Goal: Task Accomplishment & Management: Use online tool/utility

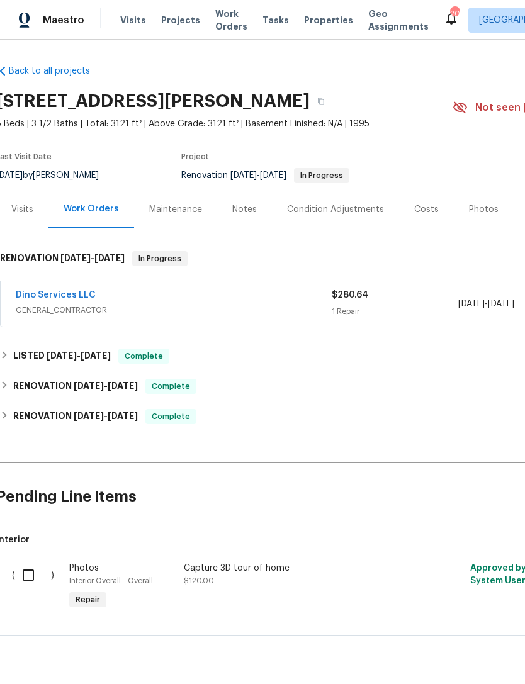
scroll to position [0, 3]
click at [25, 207] on div "Visits" at bounding box center [24, 209] width 22 height 13
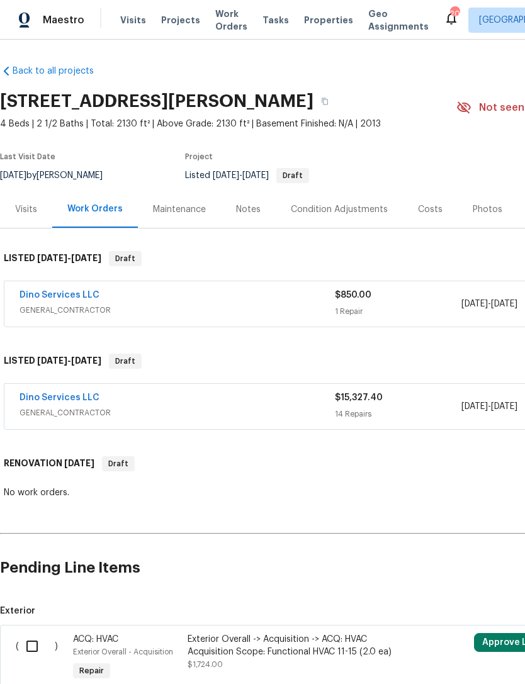
click at [211, 399] on div "Dino Services LLC" at bounding box center [177, 398] width 315 height 15
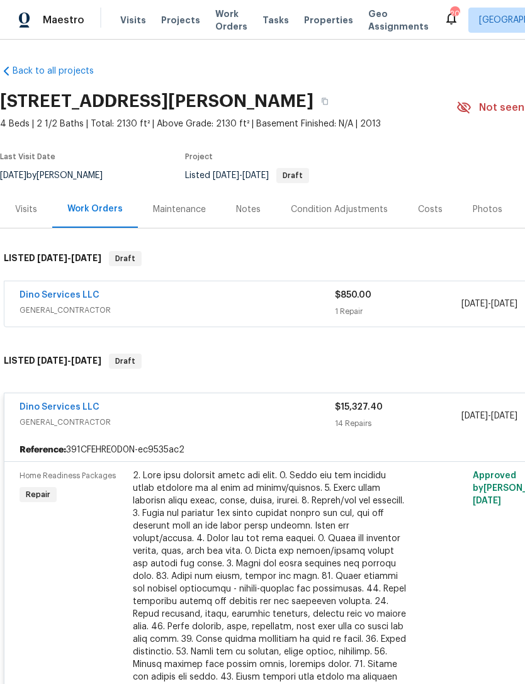
click at [308, 594] on div at bounding box center [271, 582] width 276 height 226
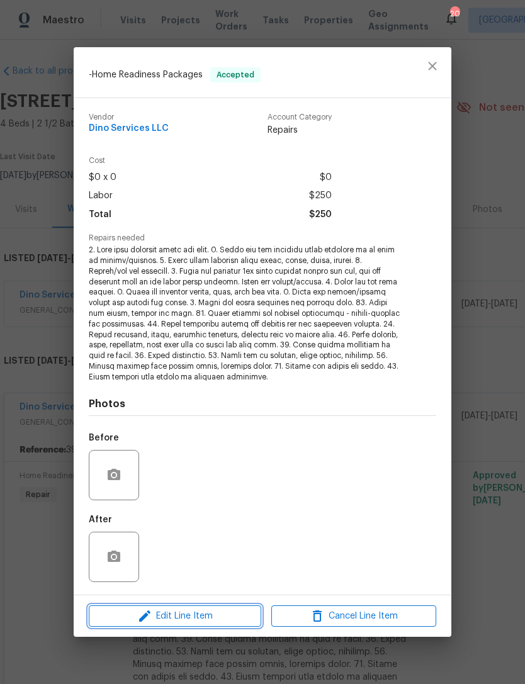
click at [209, 613] on span "Edit Line Item" at bounding box center [174, 616] width 165 height 16
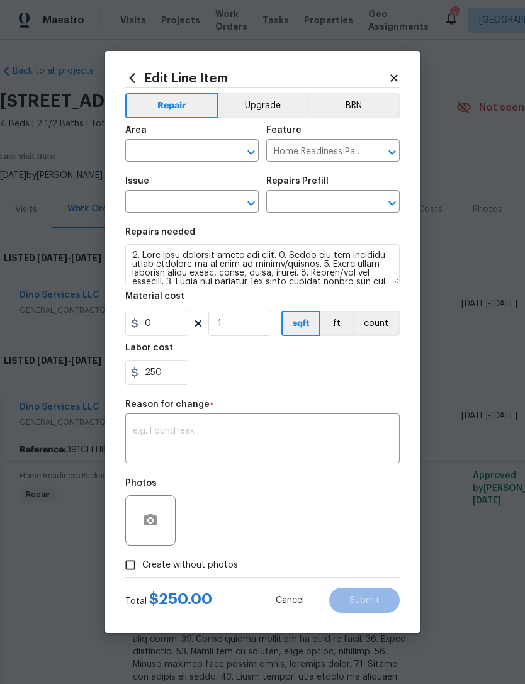
click at [399, 72] on div "Edit Line Item Repair Upgrade BRN Area ​ Feature Home Readiness Packages ​ Issu…" at bounding box center [262, 342] width 315 height 582
click at [403, 69] on div "Edit Line Item Repair Upgrade BRN Area ​ Feature Home Readiness Packages ​ Issu…" at bounding box center [262, 342] width 315 height 582
click at [486, 579] on body "Maestro Visits Projects Work Orders Tasks Properties Geo Assignments 20 Albuque…" at bounding box center [262, 342] width 525 height 684
